Goal: Task Accomplishment & Management: Complete application form

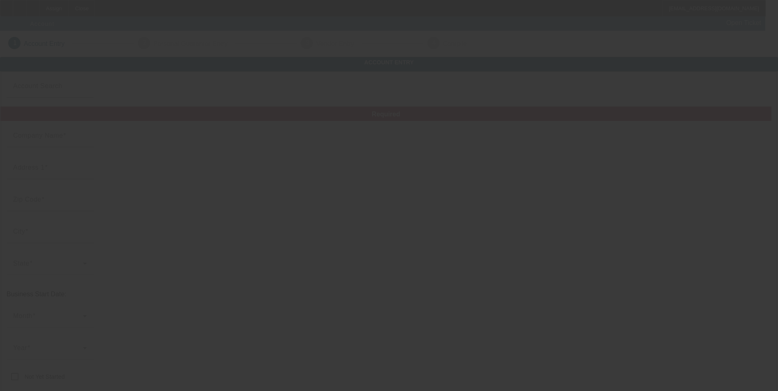
type input "Joes Garage LLC"
type input "[STREET_ADDRESS]"
type input "41045"
type input "Ghent"
type input "[PHONE_NUMBER]"
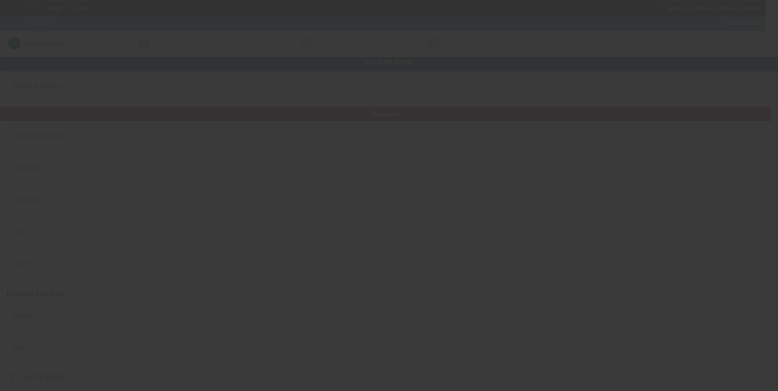
type input "[DOMAIN_NAME][EMAIL_ADDRESS][DOMAIN_NAME]"
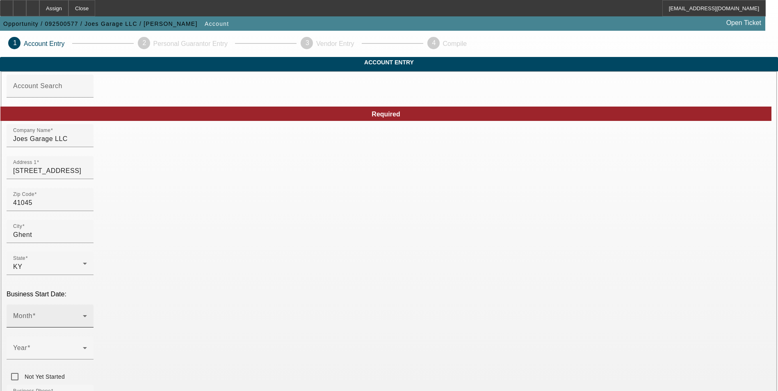
click at [87, 305] on div "Month" at bounding box center [50, 316] width 74 height 23
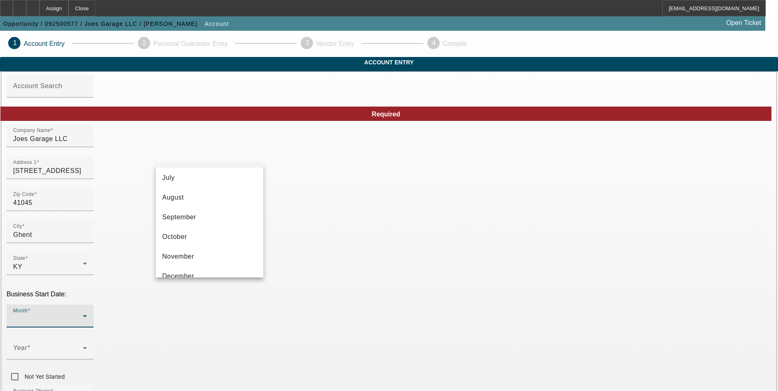
scroll to position [150, 0]
click at [206, 200] on mat-option "September" at bounding box center [209, 206] width 107 height 20
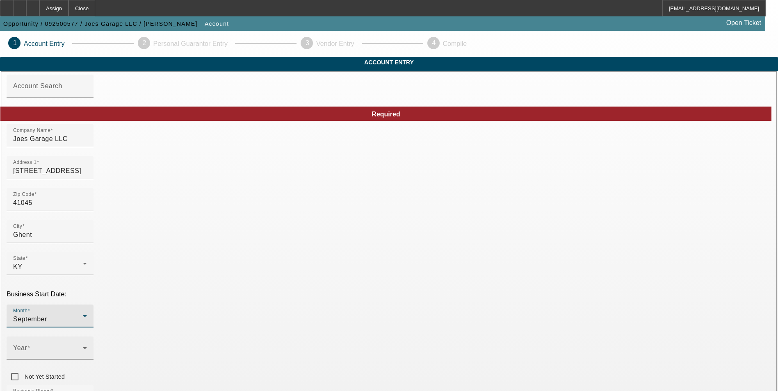
click at [83, 347] on span at bounding box center [48, 352] width 70 height 10
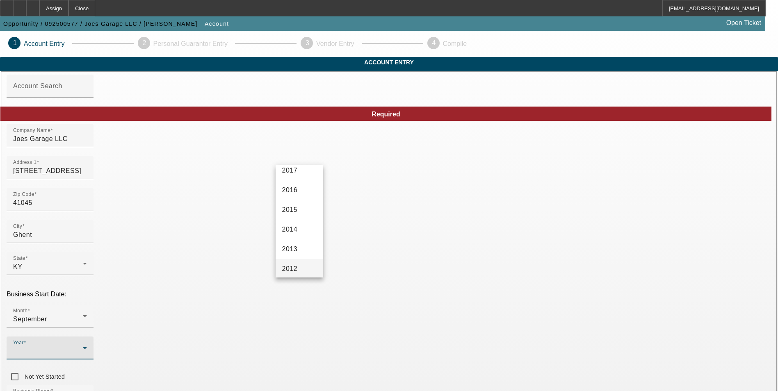
scroll to position [205, 0]
click at [294, 210] on span "2016" at bounding box center [290, 209] width 16 height 10
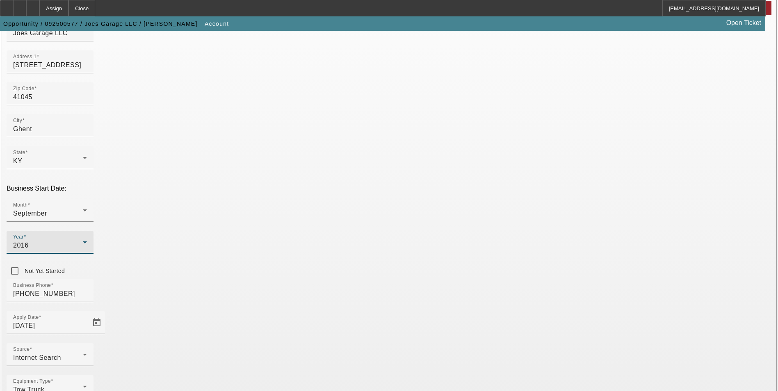
scroll to position [123, 0]
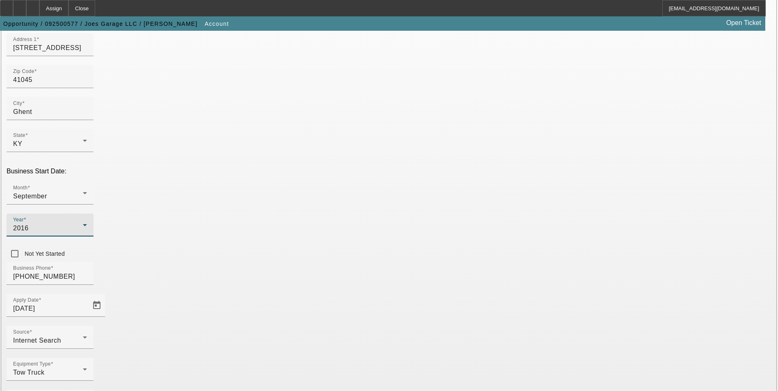
paste input "813743671"
type input "813743671"
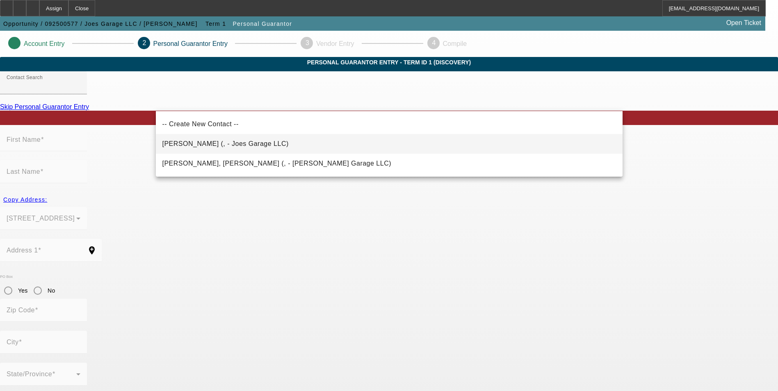
click at [266, 141] on mat-option "[PERSON_NAME] (, - Joes Garage LLC)" at bounding box center [389, 144] width 467 height 20
type input "[PERSON_NAME] (, - Joes Garage LLC)"
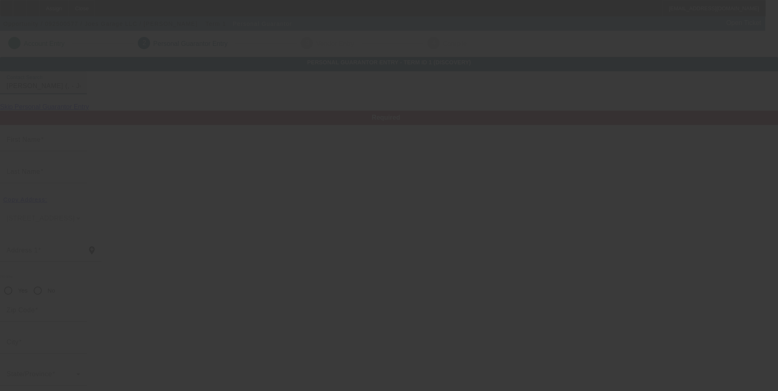
type input "[PERSON_NAME]"
radio input "true"
type input "[DOMAIN_NAME][EMAIL_ADDRESS][DOMAIN_NAME]"
type input "[PHONE_NUMBER]"
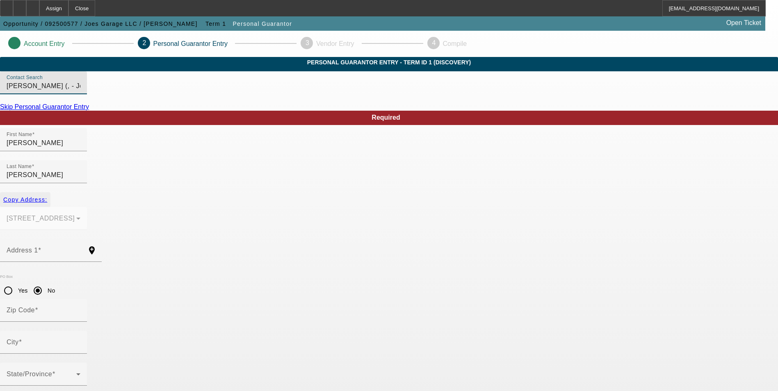
click at [47, 197] on span "Copy Address:" at bounding box center [25, 200] width 44 height 7
type input "[STREET_ADDRESS]"
radio input "false"
type input "41045"
type input "Ghent"
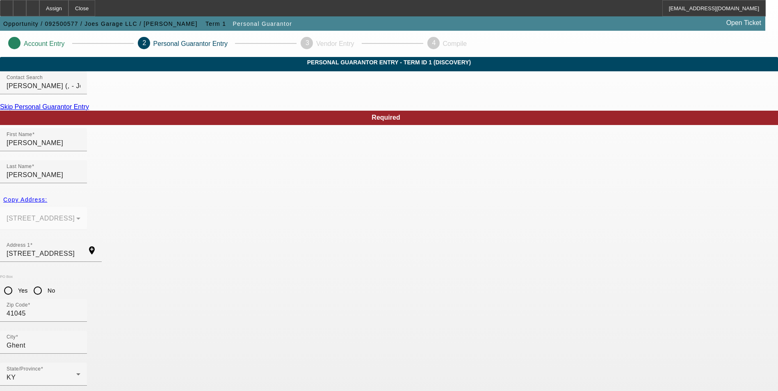
paste input "[PHONE_NUMBER]"
type input "[PHONE_NUMBER]"
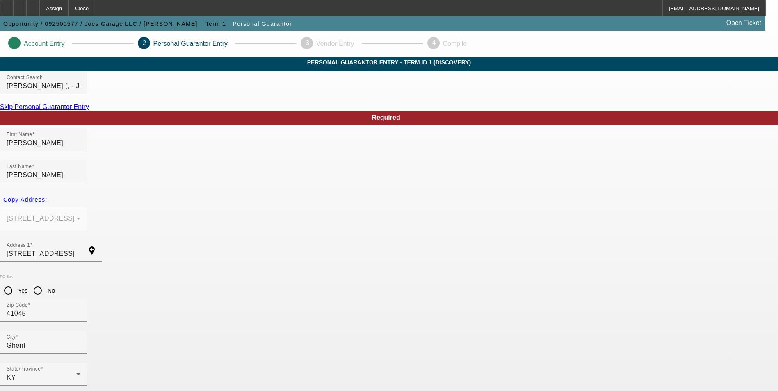
paste input "403-35-6378"
type input "403-35-6378"
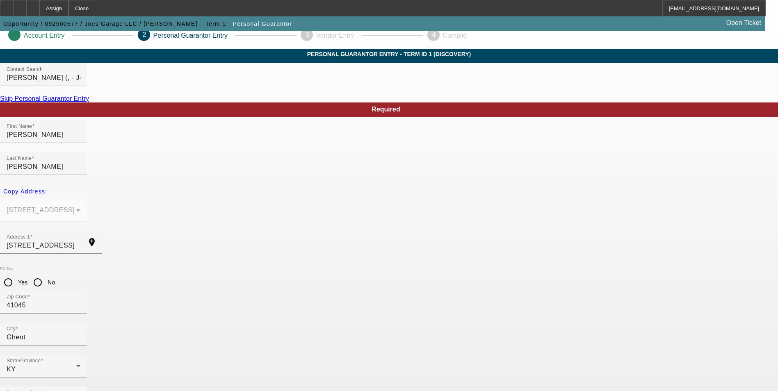
scroll to position [10, 0]
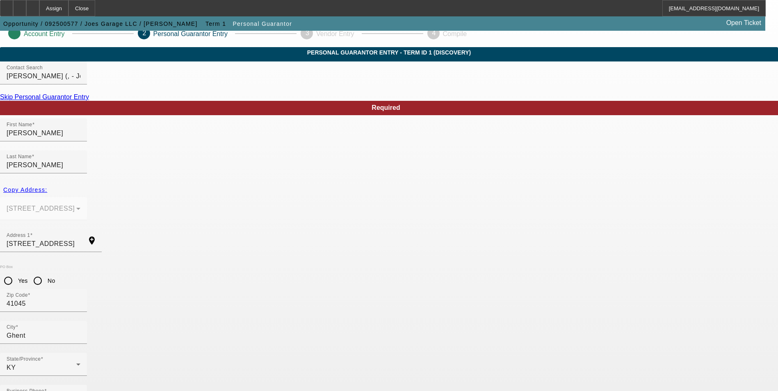
type input "50"
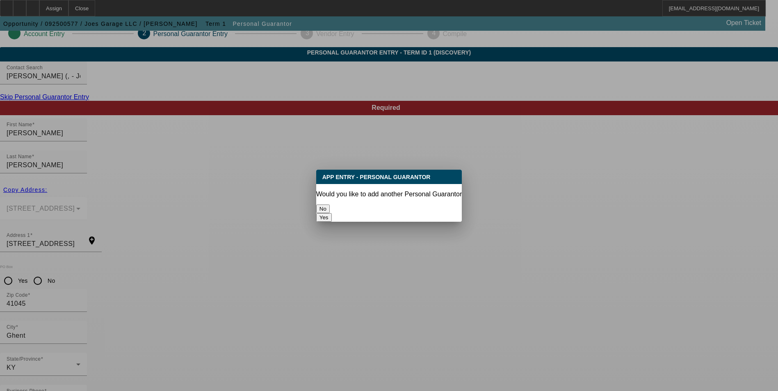
scroll to position [0, 0]
click at [330, 205] on button "No" at bounding box center [323, 209] width 14 height 9
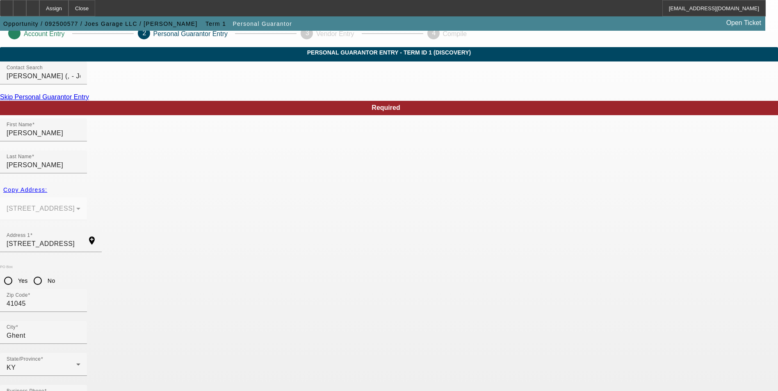
scroll to position [10, 0]
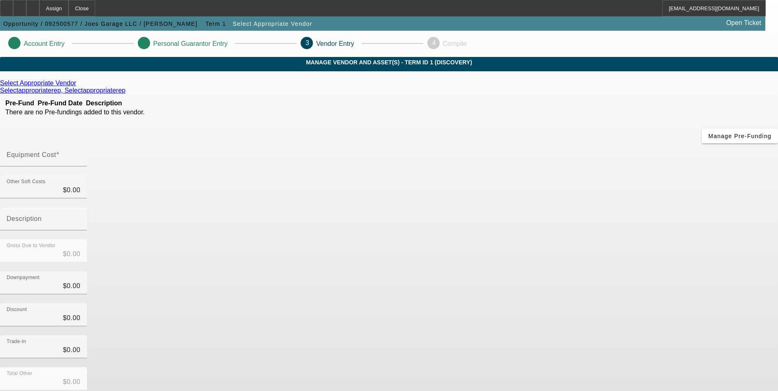
click at [78, 87] on link at bounding box center [77, 83] width 2 height 7
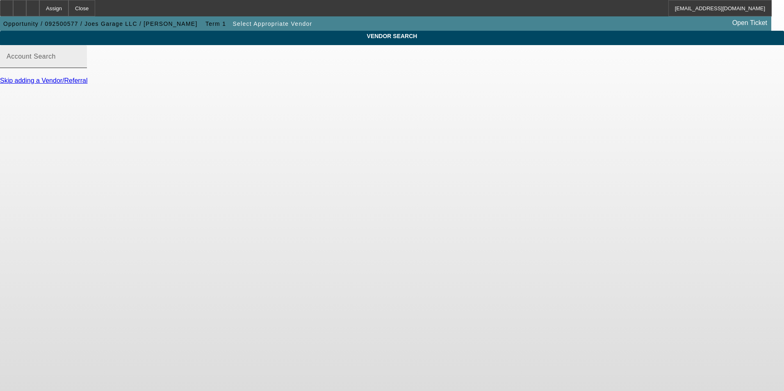
click at [80, 62] on div "Account Search" at bounding box center [44, 56] width 74 height 23
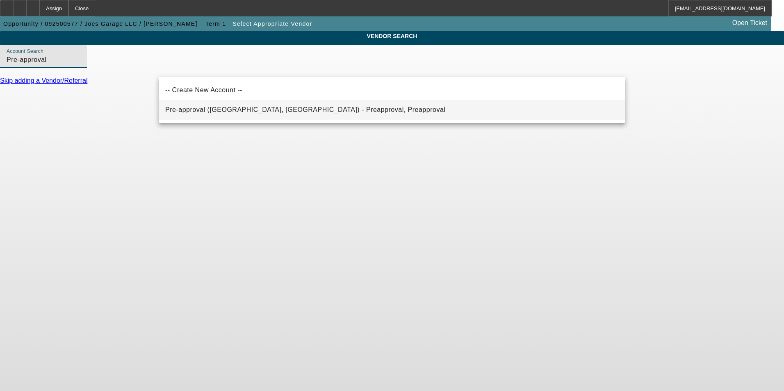
click at [217, 113] on span "Pre-approval ([GEOGRAPHIC_DATA], [GEOGRAPHIC_DATA]) - Preapproval, Preapproval" at bounding box center [305, 110] width 280 height 10
type input "Pre-approval ([GEOGRAPHIC_DATA], [GEOGRAPHIC_DATA]) - Preapproval, Preapproval"
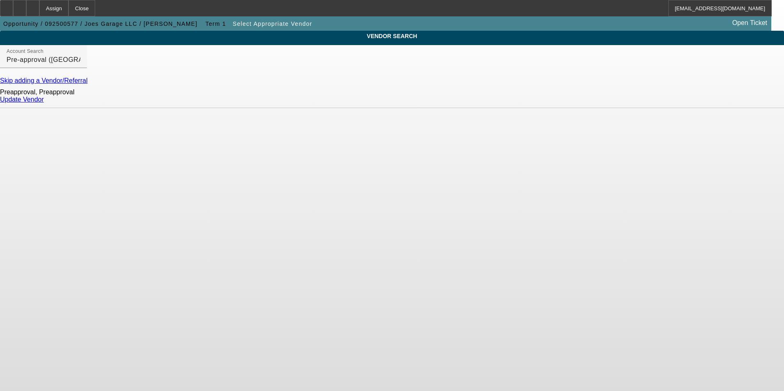
click at [44, 103] on link "Update Vendor" at bounding box center [22, 99] width 44 height 7
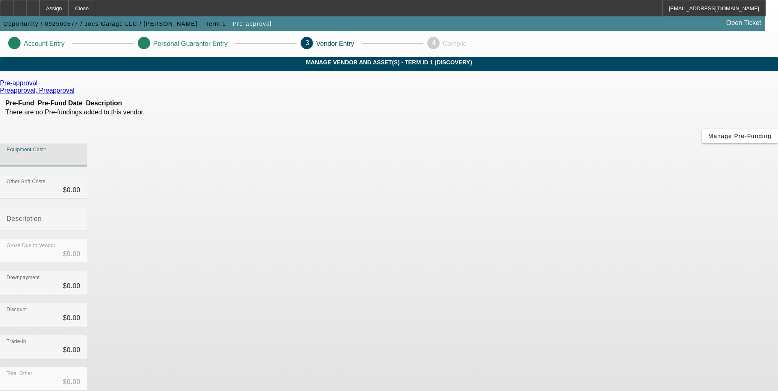
click at [80, 153] on input "Equipment Cost" at bounding box center [44, 158] width 74 height 10
type input "7"
type input "$7.00"
type input "70"
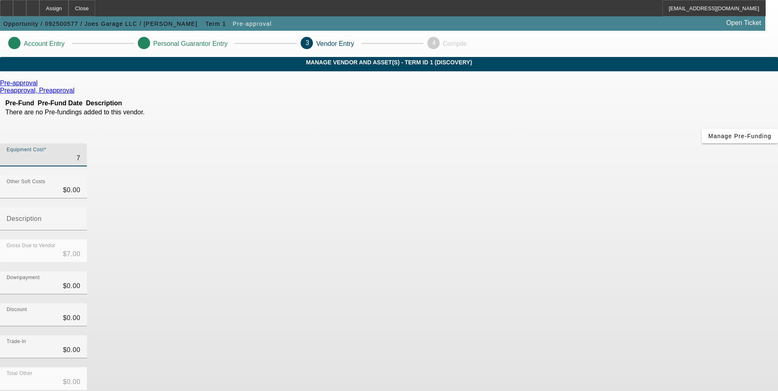
type input "$70.00"
type input "700"
type input "$700.00"
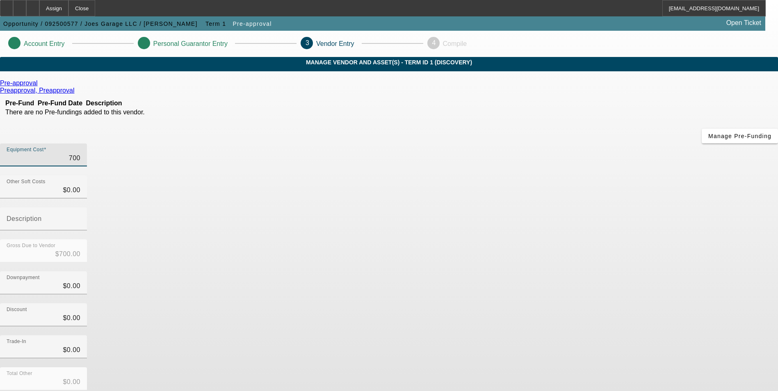
type input "7000"
type input "$7,000.00"
type input "70000"
type input "$70,000.00"
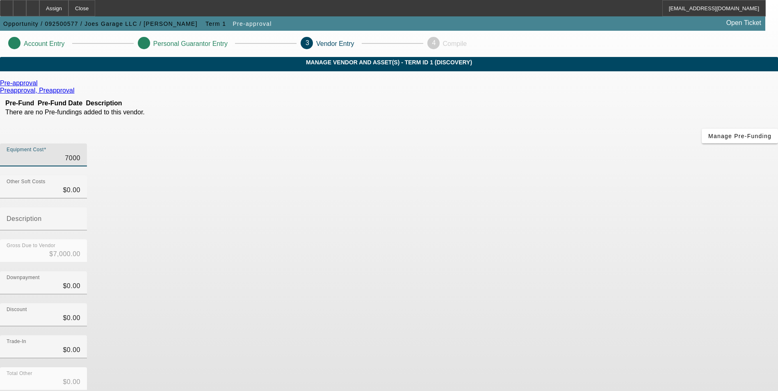
type input "$70,000.00"
click at [700, 235] on app-vendor-asset-manage "Account Entry Personal Guarantor Entry 3 Vendor Entry 4 Compile MANAGE VENDOR A…" at bounding box center [389, 260] width 778 height 458
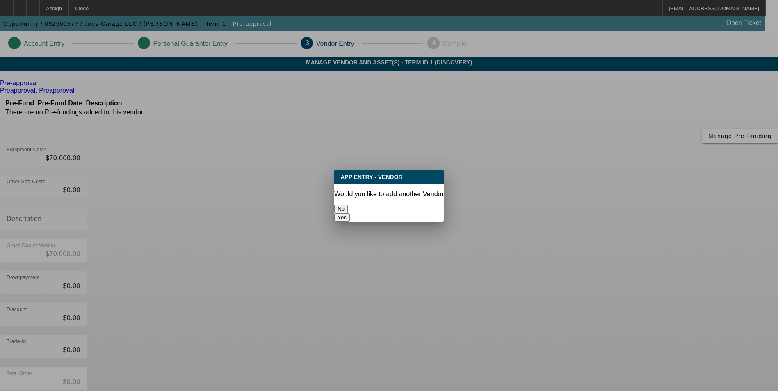
click at [348, 205] on button "No" at bounding box center [341, 209] width 14 height 9
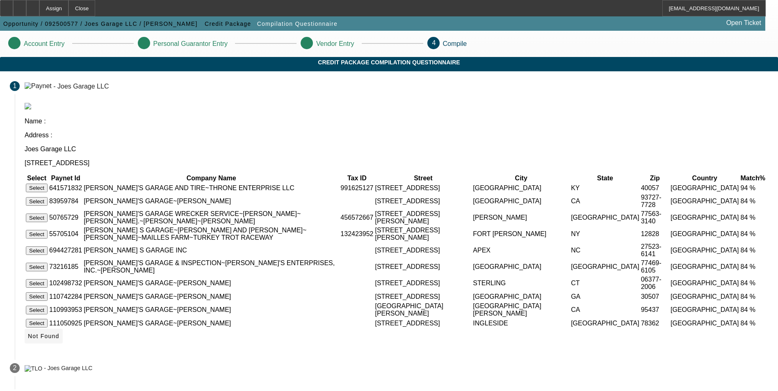
click at [59, 336] on span "Not Found" at bounding box center [44, 336] width 32 height 7
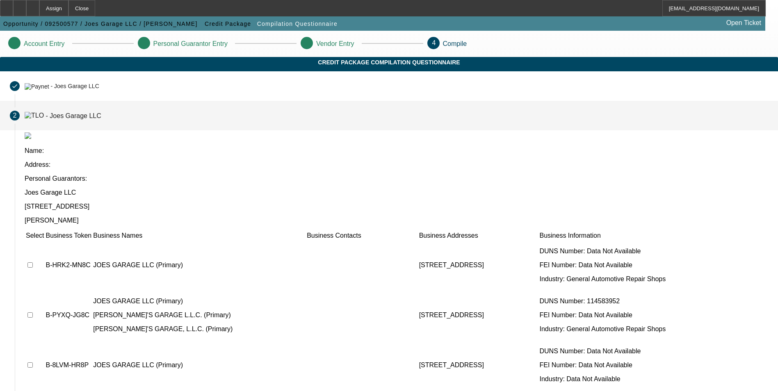
scroll to position [41, 0]
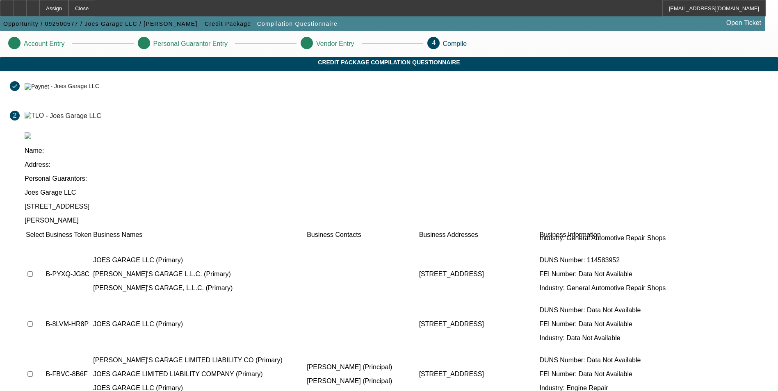
click at [33, 372] on input "checkbox" at bounding box center [29, 374] width 5 height 5
checkbox input "true"
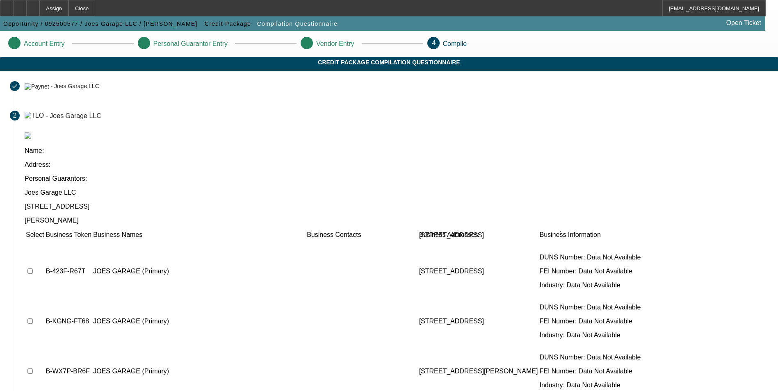
scroll to position [328, 0]
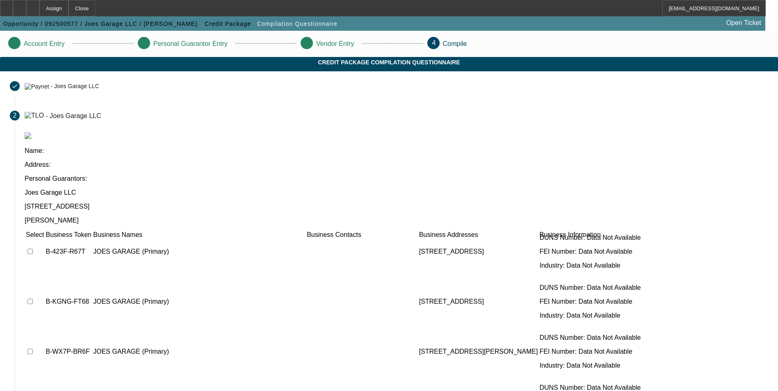
checkbox input "true"
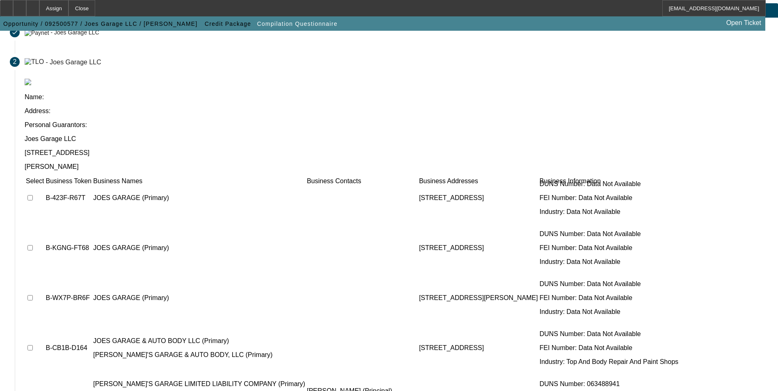
scroll to position [62, 0]
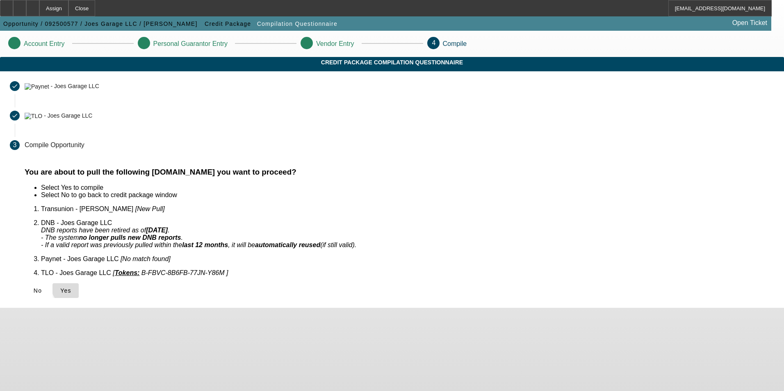
click at [71, 288] on span "Yes" at bounding box center [65, 291] width 11 height 7
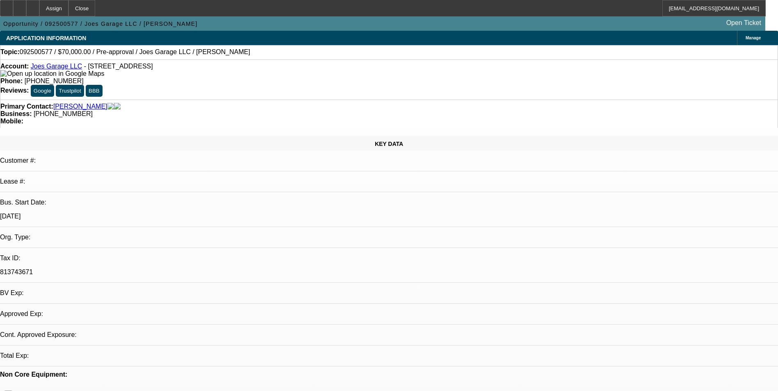
select select "0"
select select "2"
select select "0.1"
select select "4"
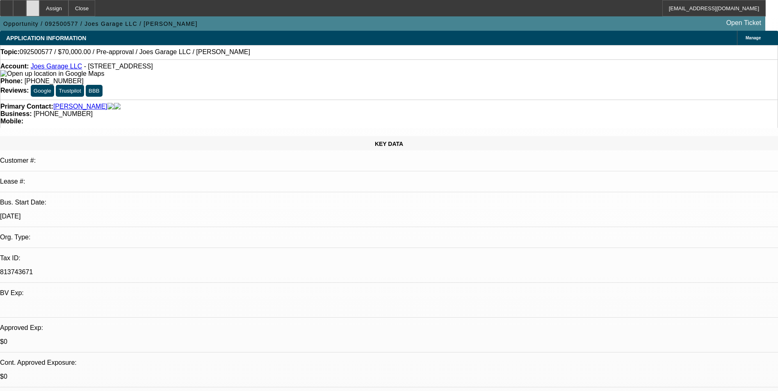
click at [33, 5] on icon at bounding box center [33, 5] width 0 height 0
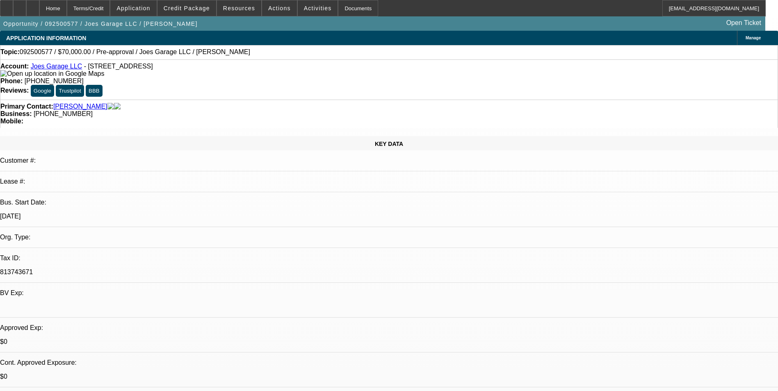
select select "0"
select select "2"
select select "0.1"
select select "1"
select select "2"
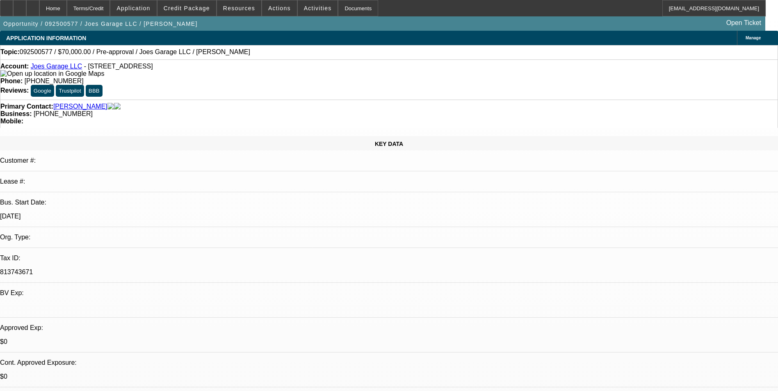
select select "4"
click at [200, 9] on span "Credit Package" at bounding box center [187, 8] width 46 height 7
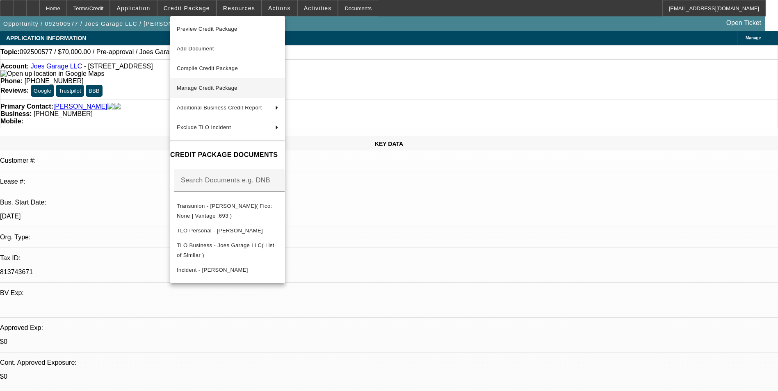
click at [219, 89] on span "Manage Credit Package" at bounding box center [207, 88] width 61 height 6
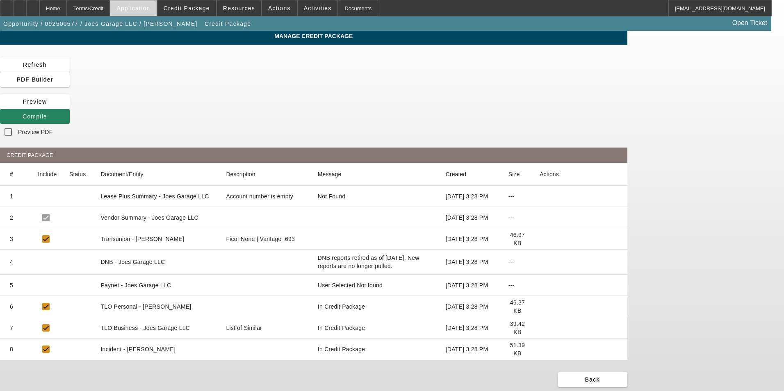
click at [150, 9] on span "Application" at bounding box center [134, 8] width 34 height 7
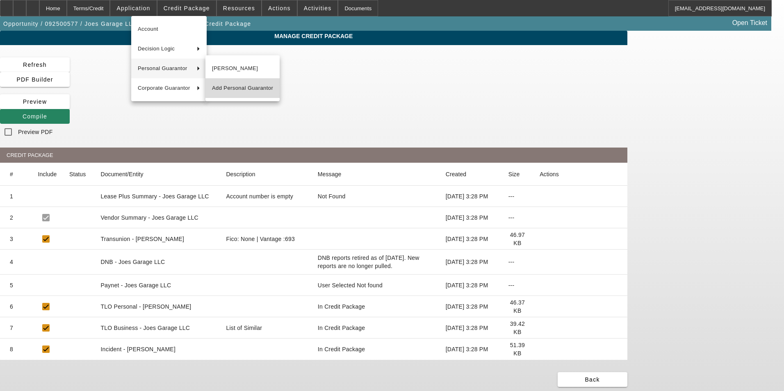
click at [246, 90] on span "Add Personal Guarantor" at bounding box center [242, 88] width 61 height 10
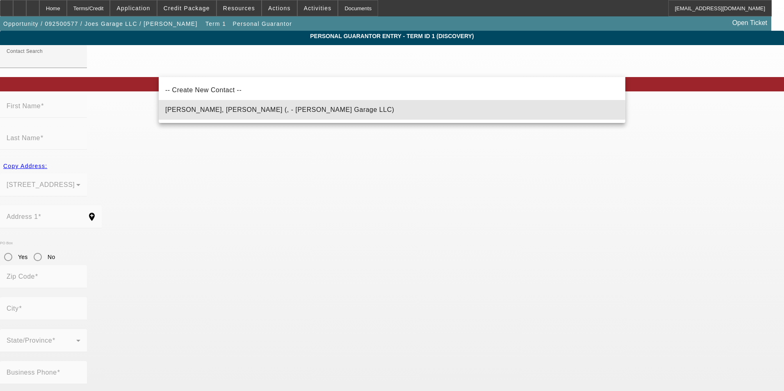
click at [226, 111] on span "[PERSON_NAME], [PERSON_NAME] (, - [PERSON_NAME] Garage LLC)" at bounding box center [279, 109] width 229 height 7
type input "[PERSON_NAME], [PERSON_NAME] (, - [PERSON_NAME] Garage LLC)"
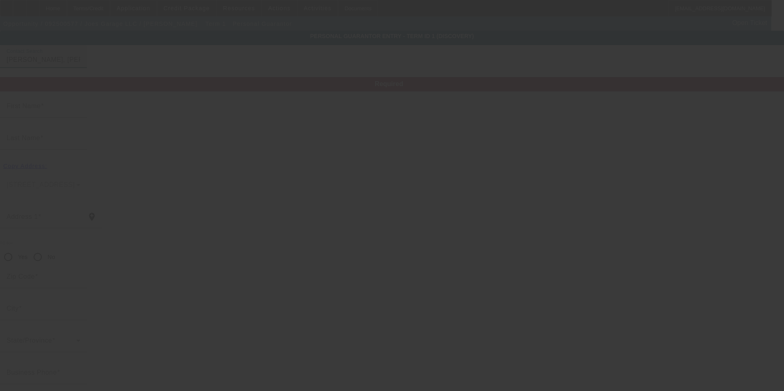
type input "Jessica"
type input "Dm"
radio input "true"
type input "(859) 466-9506"
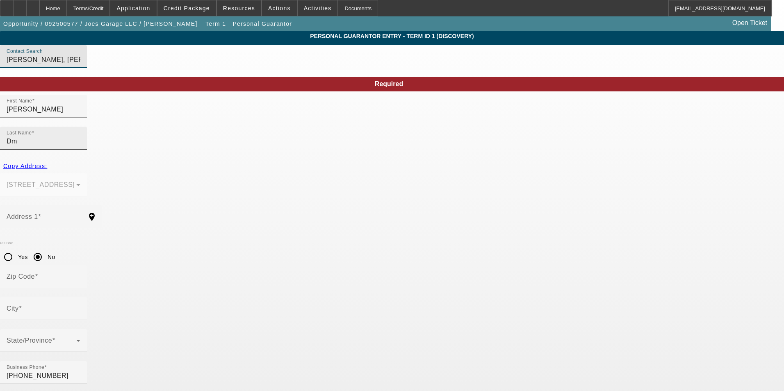
click at [80, 137] on input "Dm" at bounding box center [44, 142] width 74 height 10
type input "D"
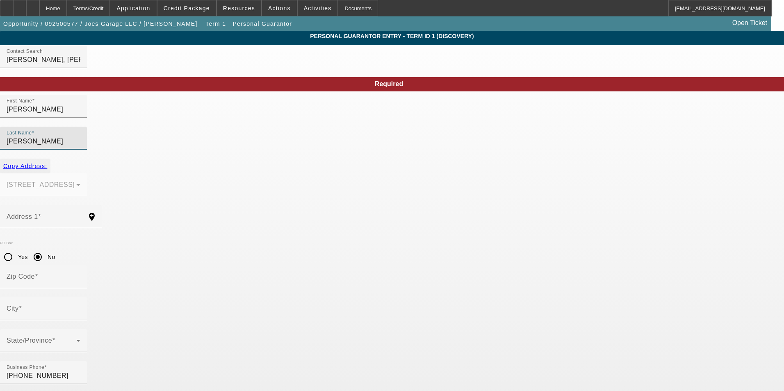
type input "Wheeler"
click at [47, 163] on span "Copy Address:" at bounding box center [25, 166] width 44 height 7
type input "[STREET_ADDRESS]"
radio input "false"
type input "41045"
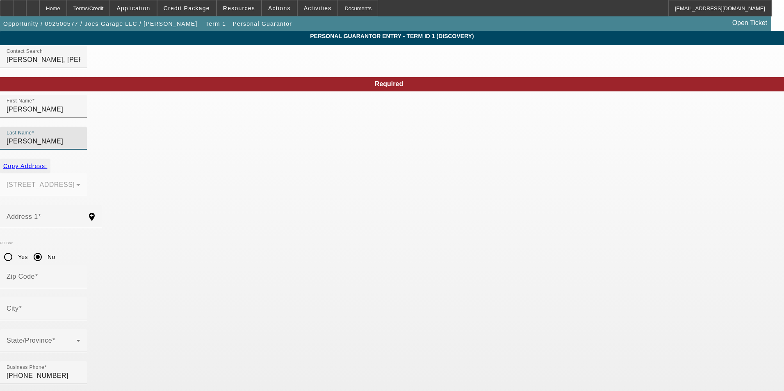
type input "Ghent"
paste input "400-33-9030"
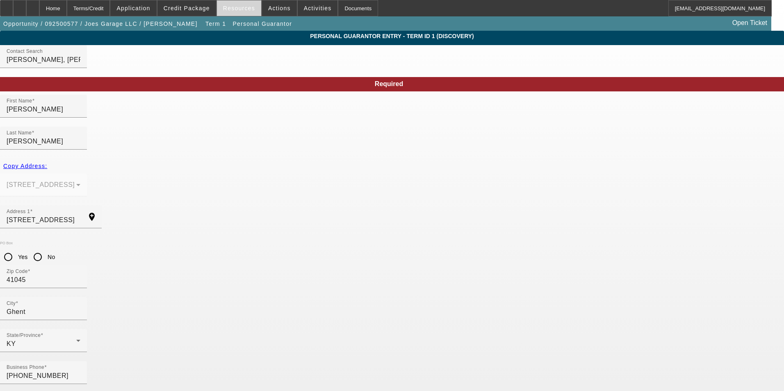
type input "400-33-9030"
paste input "jawheeler@hotmail.com"
type input "jawheeler@hotmail.com"
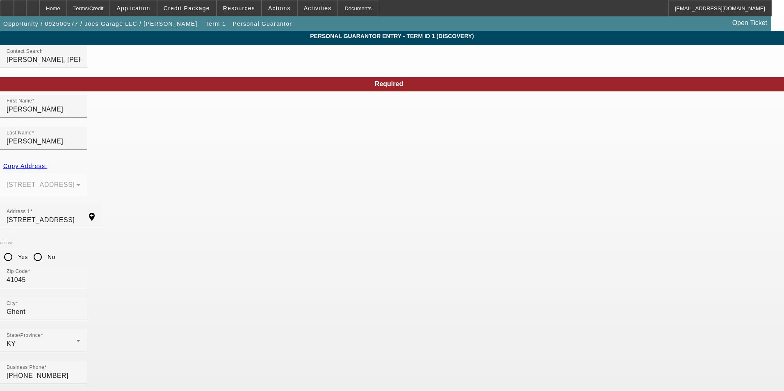
type input "50"
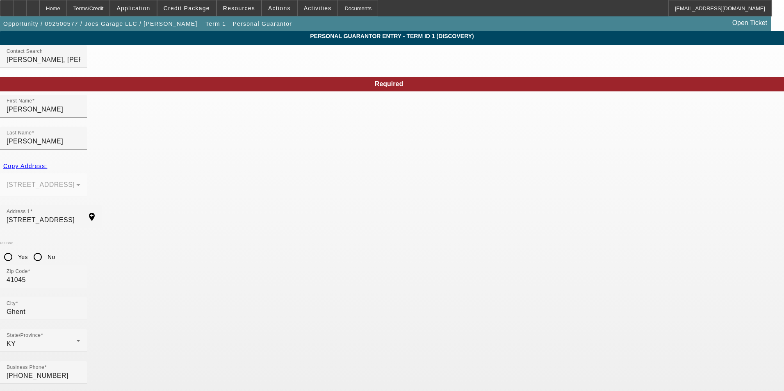
paste input "(859) 466-9506"
type input "(859) 466-9506"
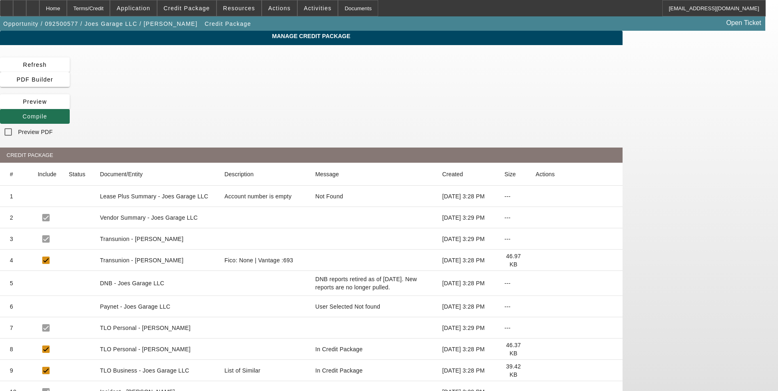
click at [70, 107] on span at bounding box center [35, 117] width 70 height 20
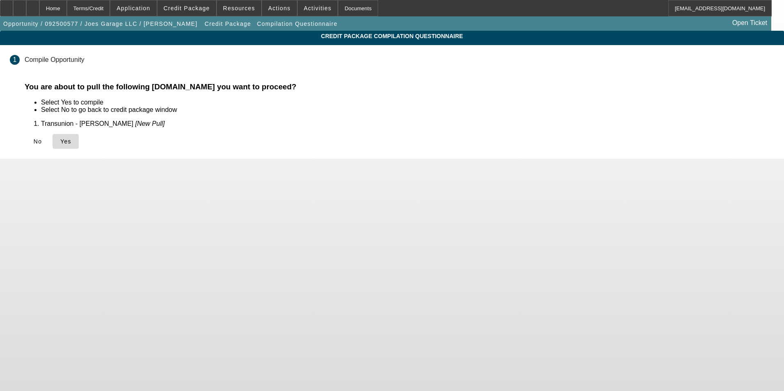
click at [71, 141] on span "Yes" at bounding box center [65, 141] width 11 height 7
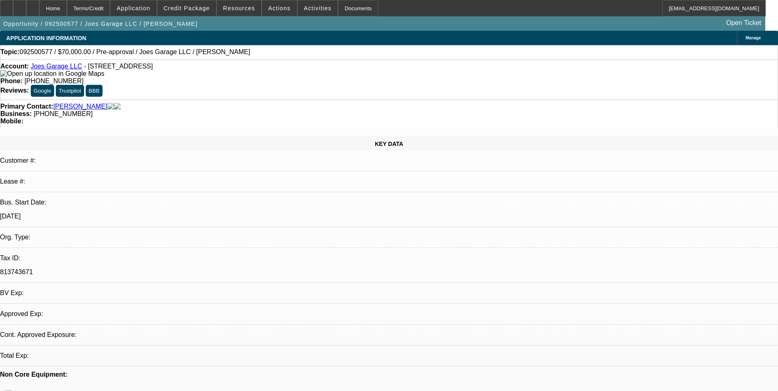
select select "0"
select select "2"
select select "0.1"
select select "4"
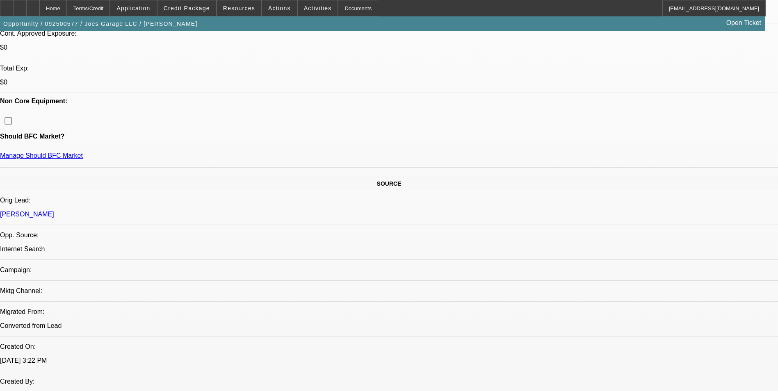
scroll to position [328, 0]
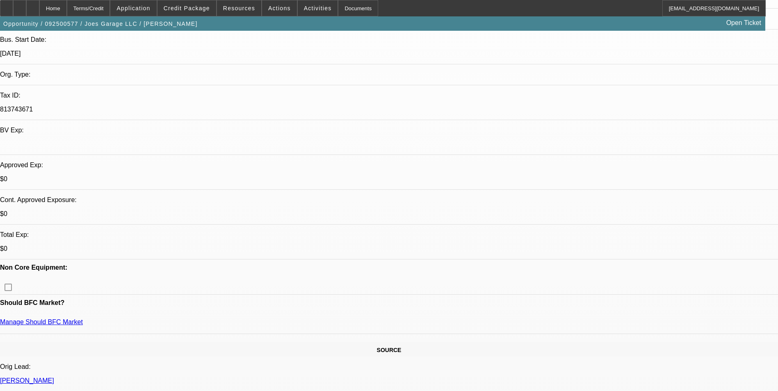
scroll to position [164, 0]
click at [39, 9] on div at bounding box center [32, 8] width 13 height 16
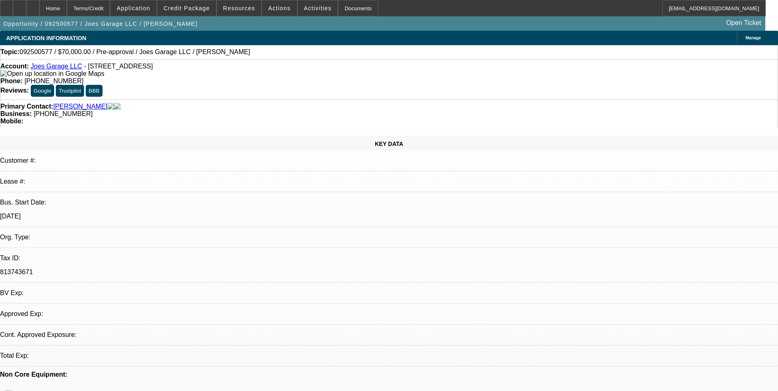
select select "0"
select select "2"
select select "0.1"
select select "1"
select select "2"
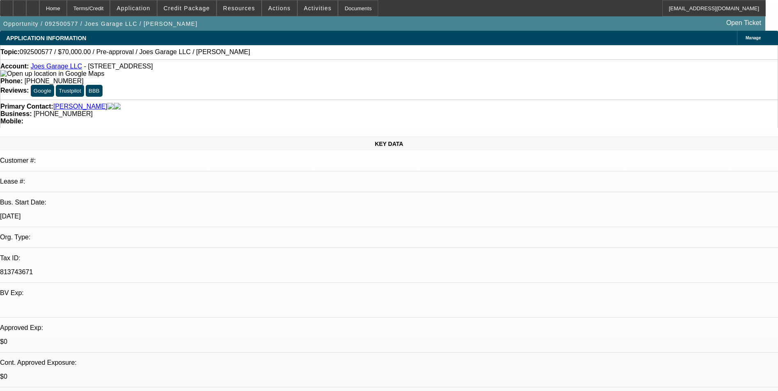
select select "4"
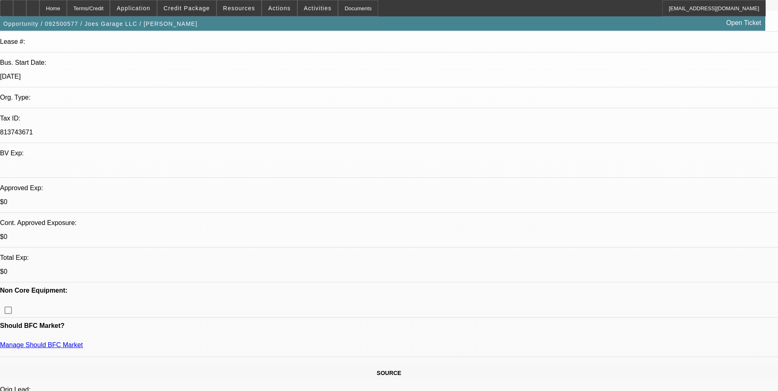
scroll to position [164, 0]
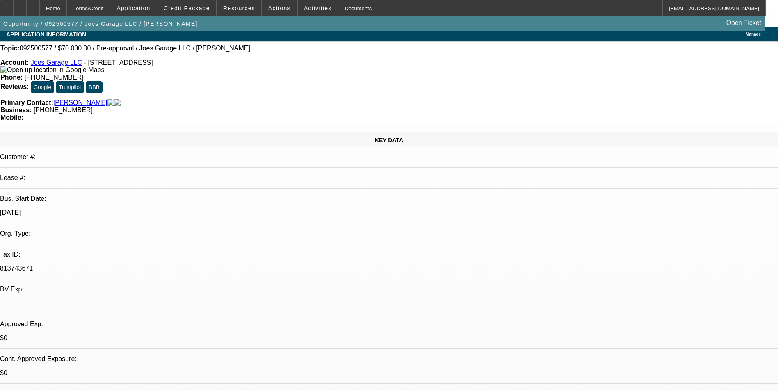
scroll to position [0, 0]
